Goal: Information Seeking & Learning: Learn about a topic

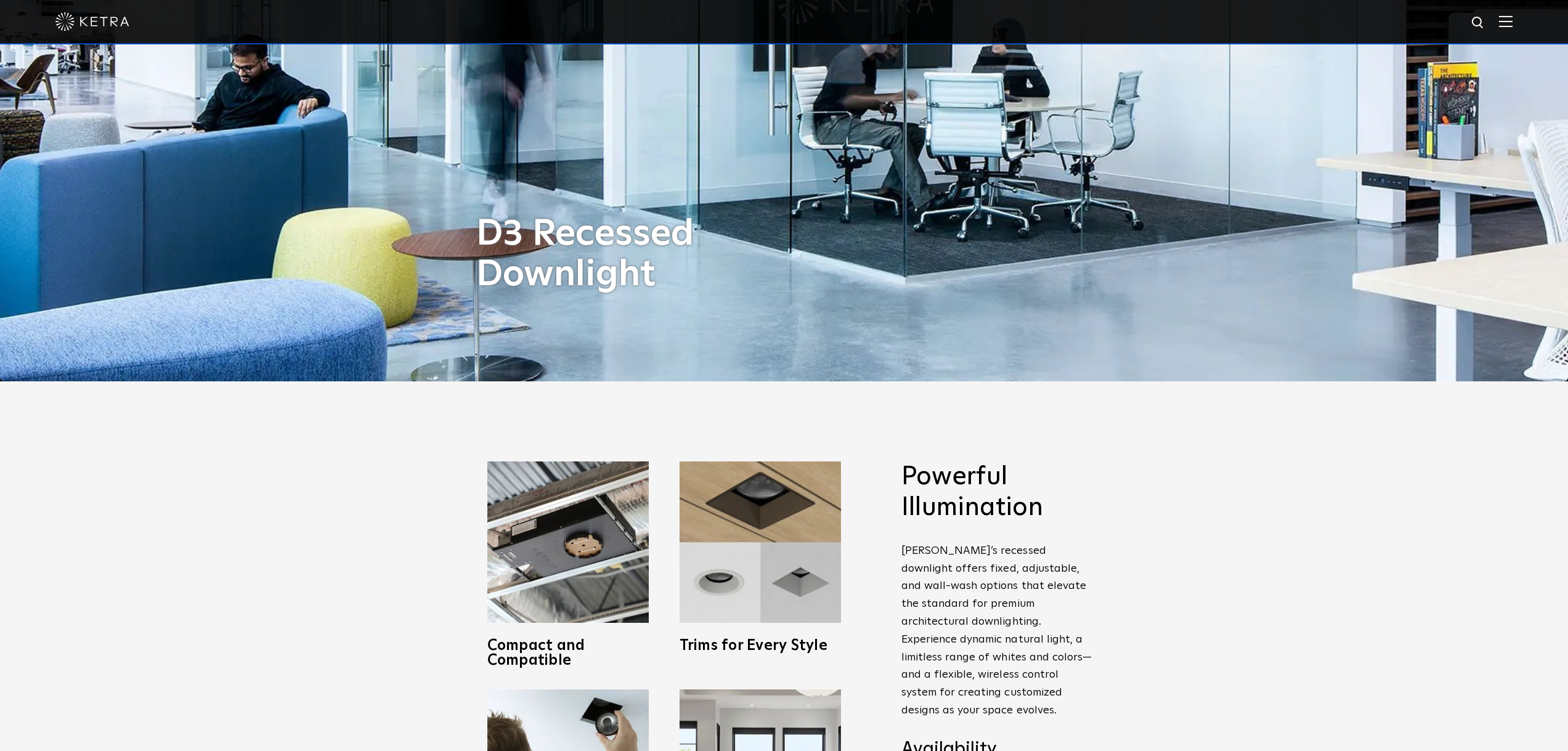
scroll to position [616, 0]
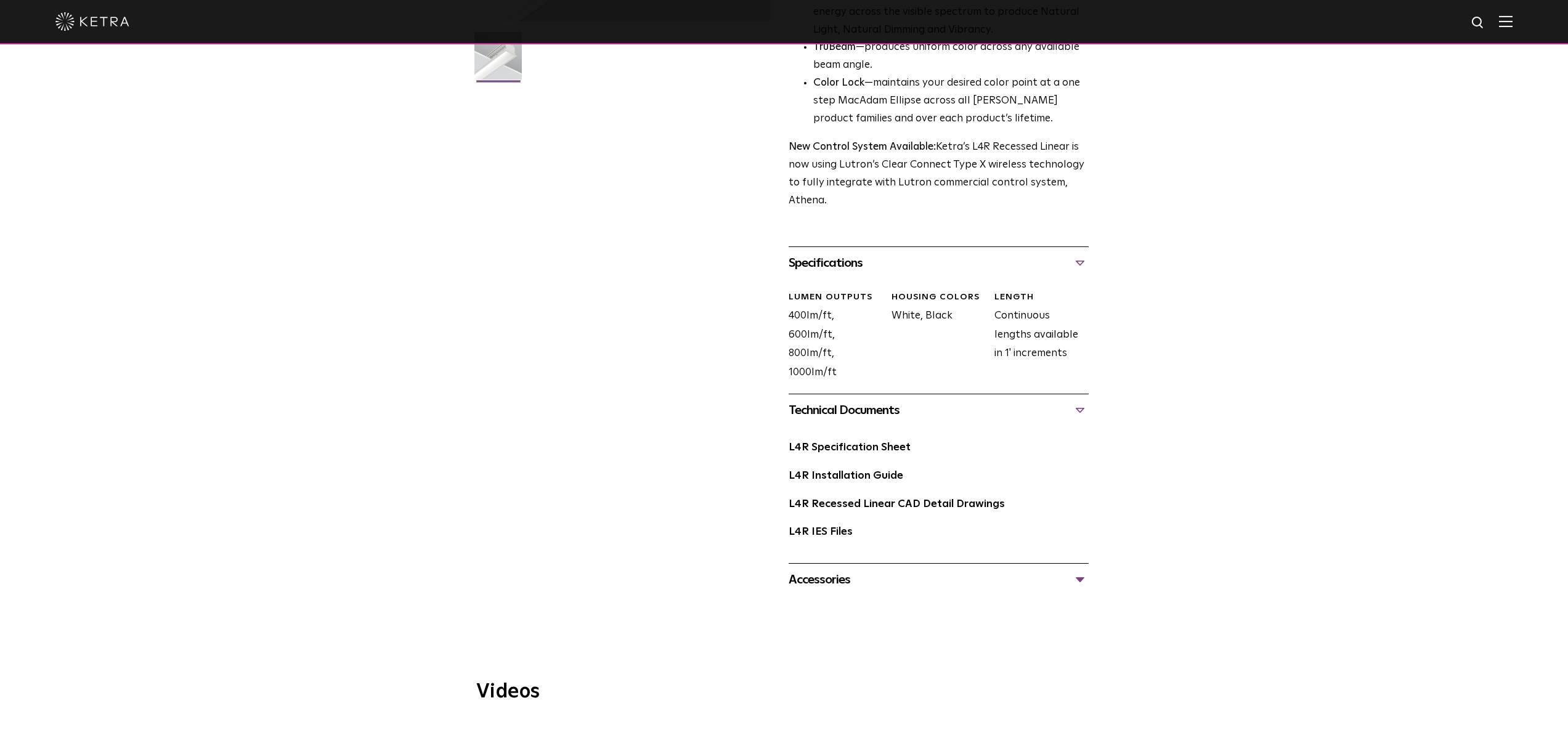
scroll to position [247, 0]
